Goal: Task Accomplishment & Management: Use online tool/utility

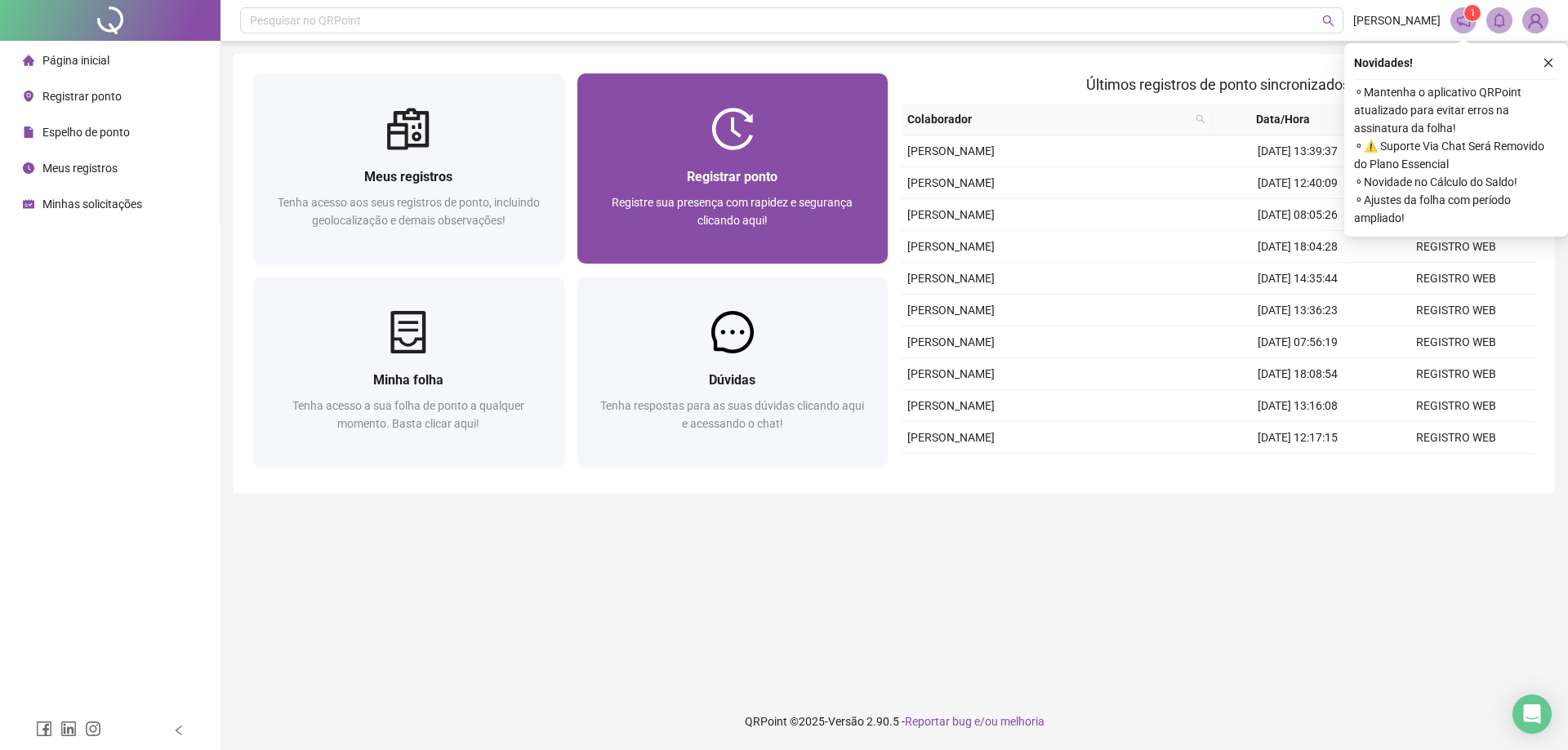
click at [809, 188] on div "Registrar ponto Registre sua presença com rapidez e segurança clicando aqui!" at bounding box center [733, 206] width 272 height 81
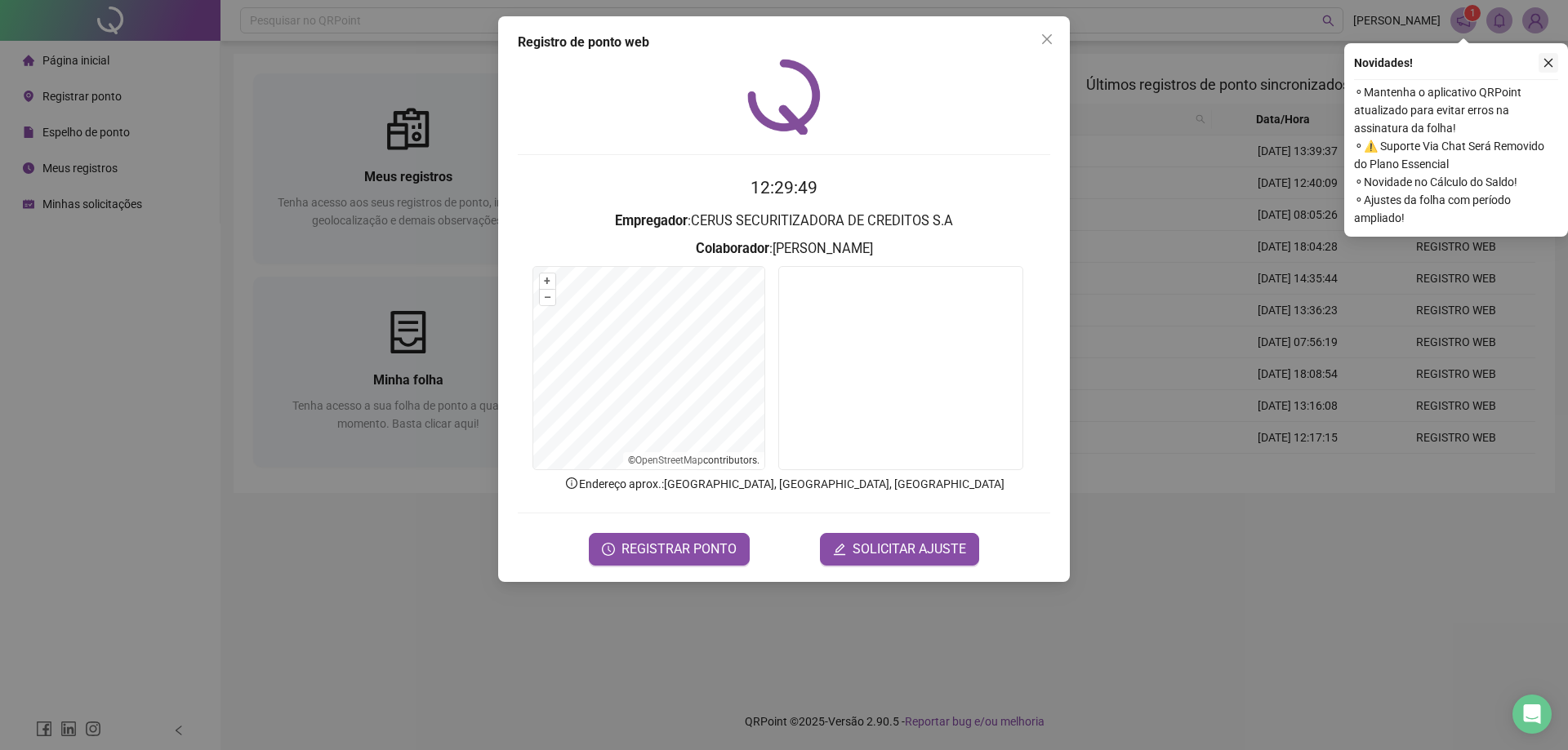
click at [1548, 66] on icon "close" at bounding box center [1548, 63] width 11 height 11
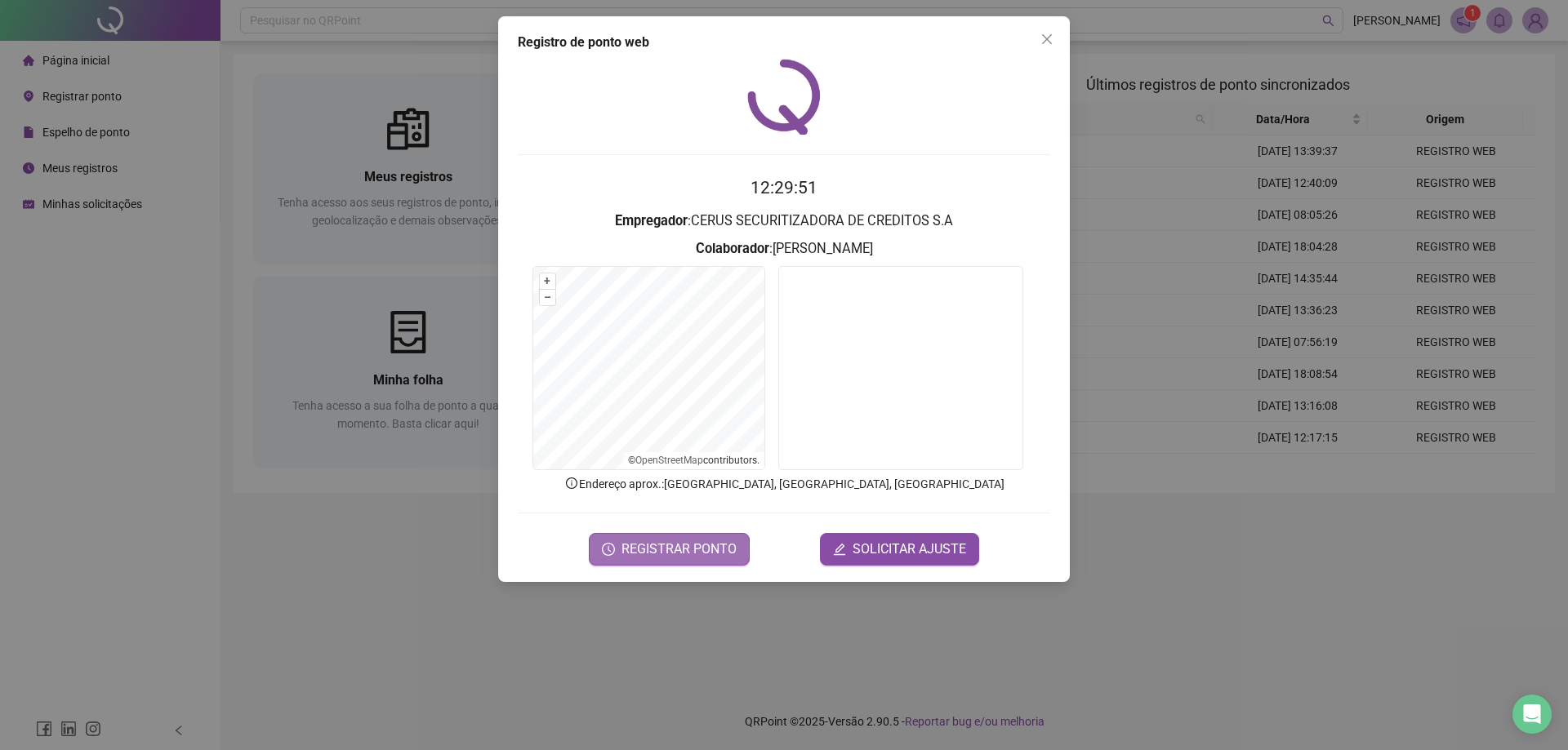
click at [729, 546] on span "REGISTRAR PONTO" at bounding box center [678, 549] width 116 height 20
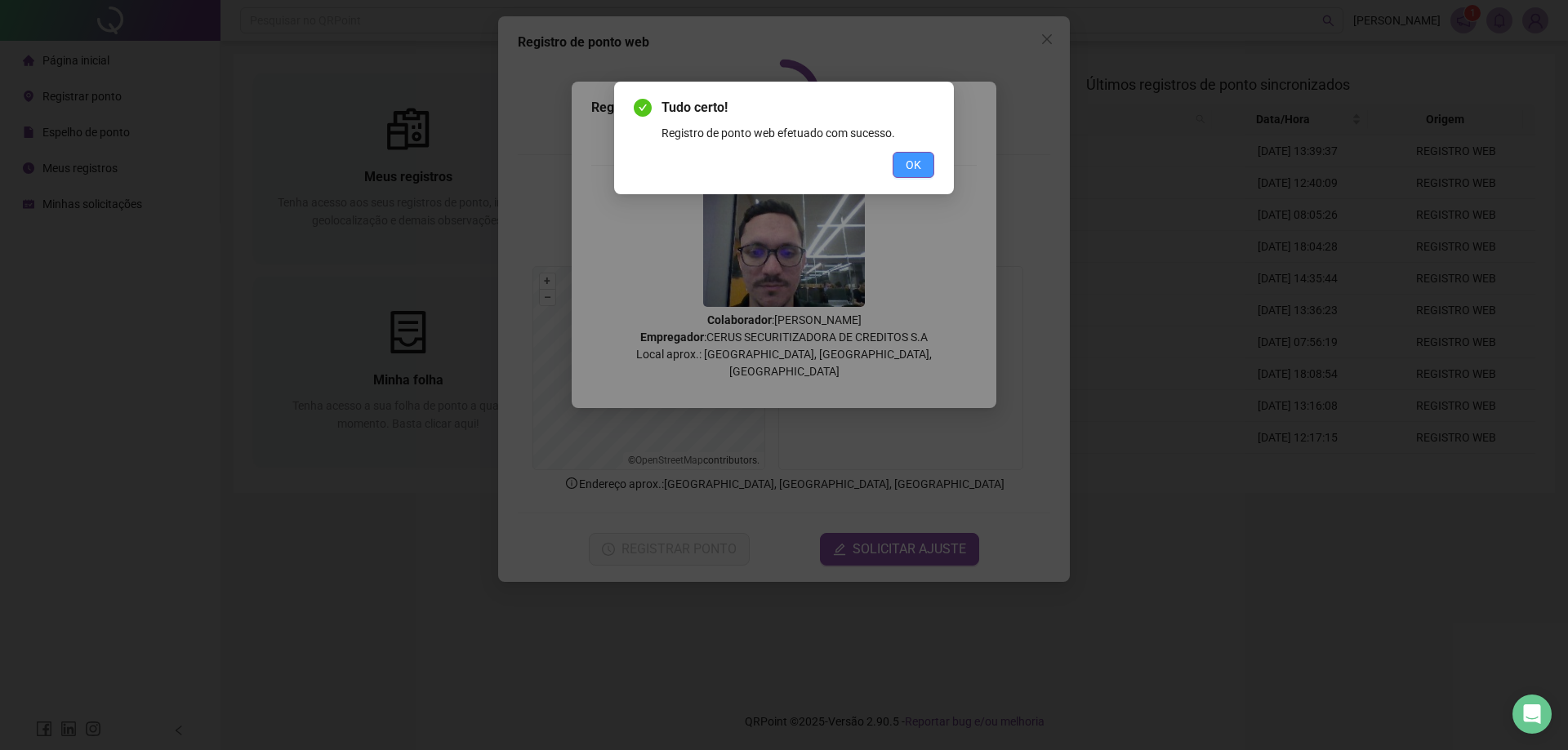
click at [921, 162] on button "OK" at bounding box center [913, 165] width 42 height 26
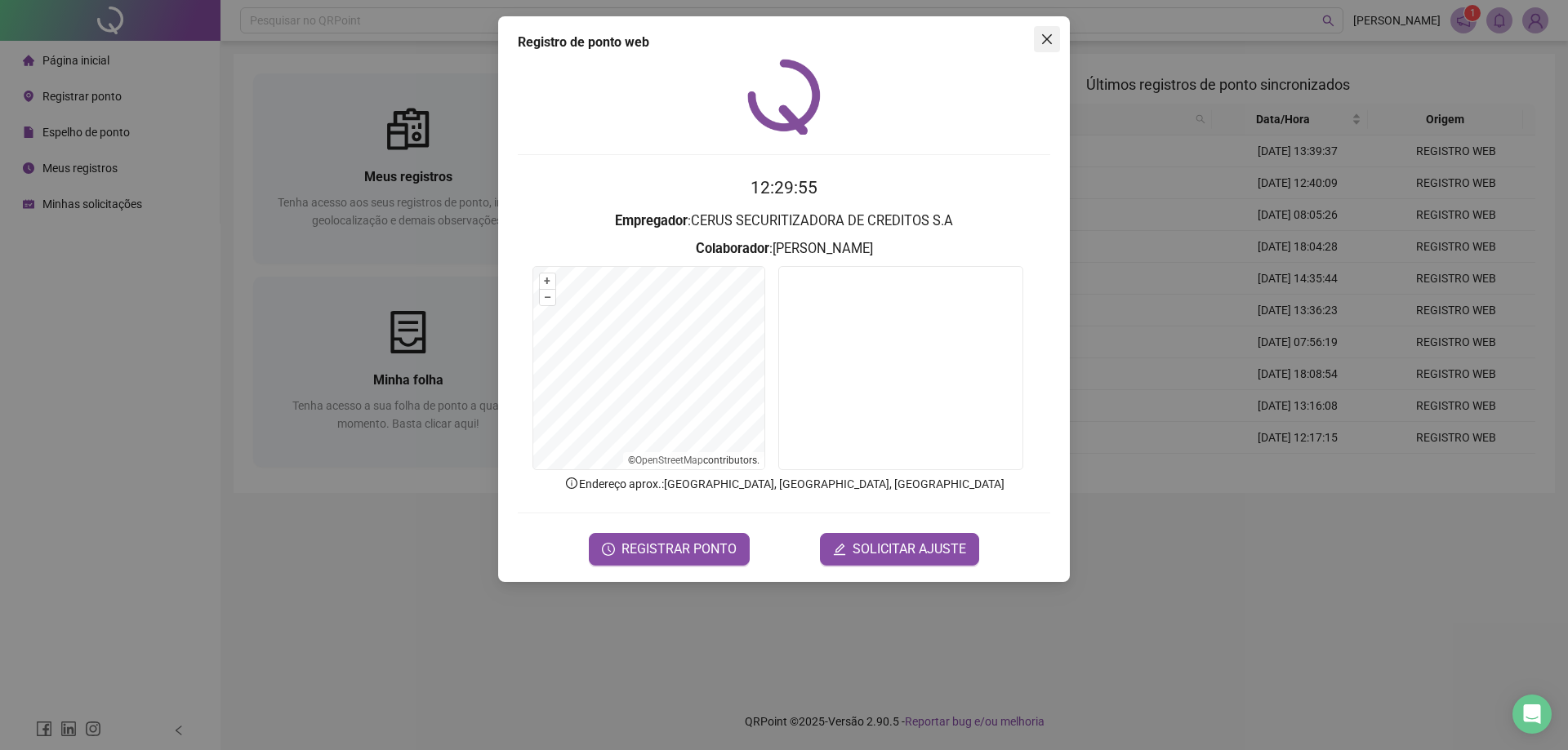
click at [1049, 44] on icon "close" at bounding box center [1047, 39] width 13 height 13
